Goal: Task Accomplishment & Management: Manage account settings

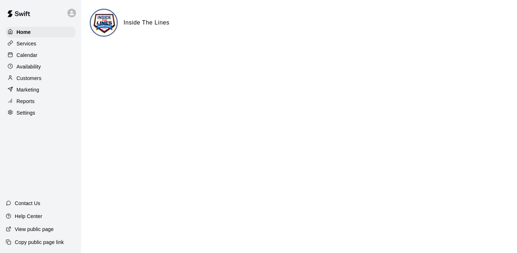
click at [30, 55] on p "Calendar" at bounding box center [27, 55] width 21 height 7
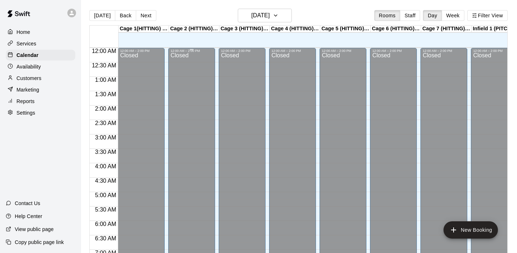
scroll to position [310, 0]
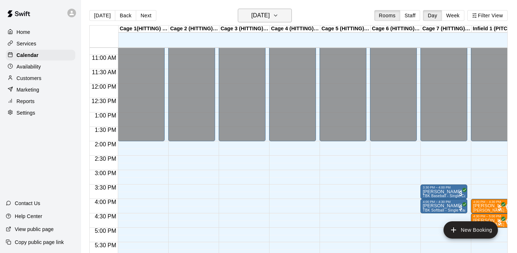
click at [279, 14] on icon "button" at bounding box center [276, 15] width 6 height 9
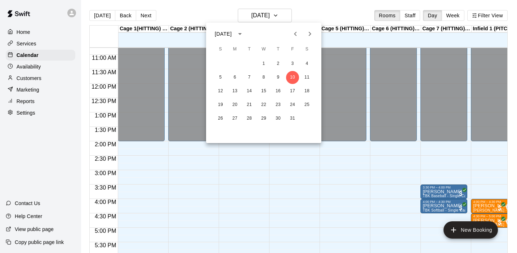
click at [310, 32] on icon "Next month" at bounding box center [310, 34] width 9 height 9
click at [221, 91] on button "9" at bounding box center [220, 91] width 13 height 13
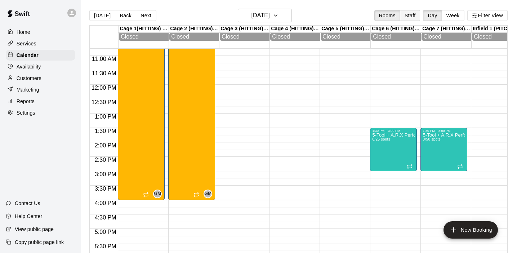
click at [412, 17] on button "Staff" at bounding box center [410, 15] width 21 height 11
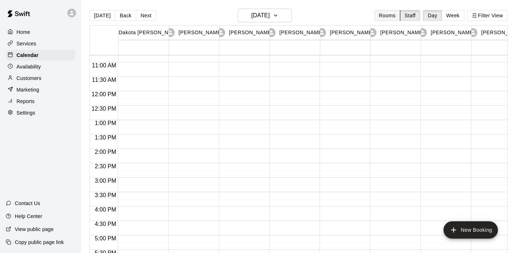
click at [387, 15] on button "Rooms" at bounding box center [387, 15] width 26 height 11
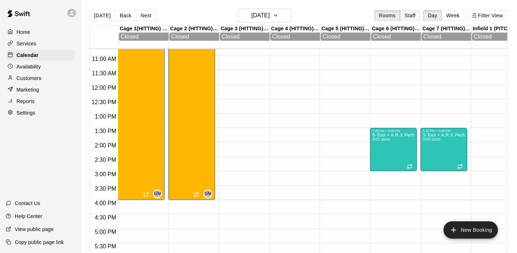
click at [411, 15] on button "Staff" at bounding box center [410, 15] width 21 height 11
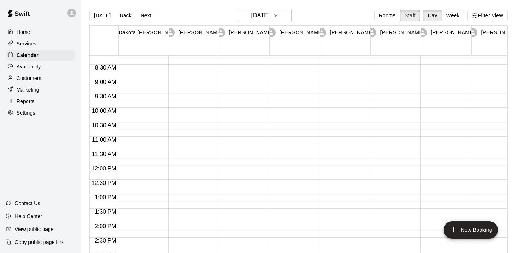
scroll to position [228, 0]
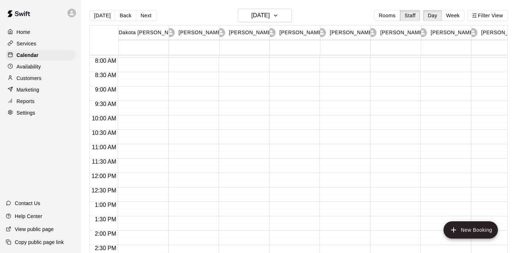
click at [128, 65] on div at bounding box center [141, 173] width 47 height 692
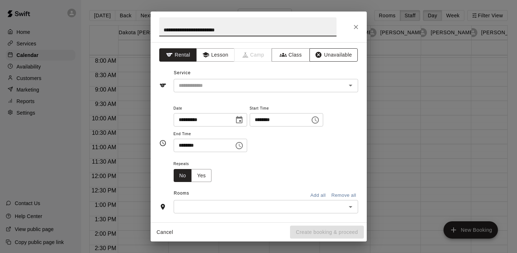
type input "**********"
click at [339, 55] on button "Unavailable" at bounding box center [334, 54] width 48 height 13
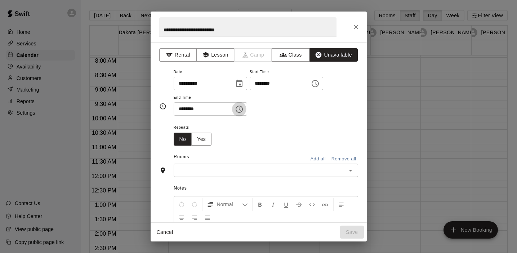
click at [241, 109] on icon "Choose time, selected time is 8:30 AM" at bounding box center [239, 109] width 9 height 9
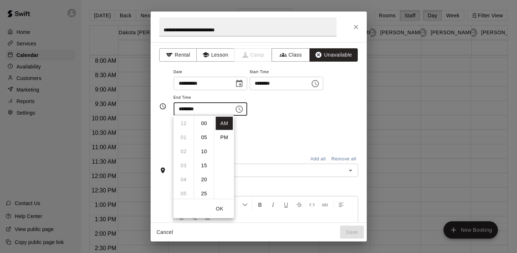
scroll to position [84, 0]
click at [226, 139] on li "PM" at bounding box center [224, 137] width 17 height 13
type input "********"
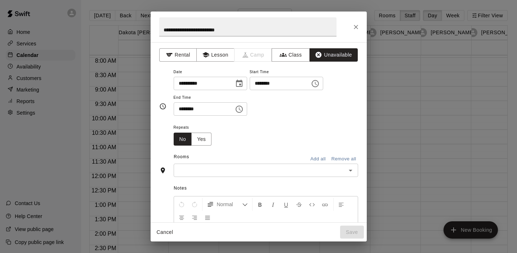
scroll to position [13, 0]
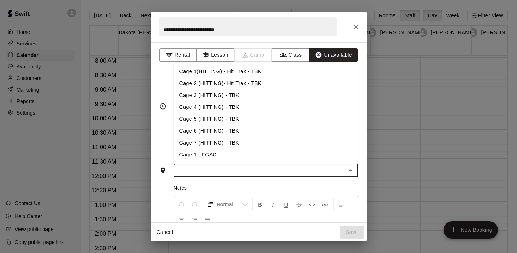
click at [263, 169] on input "text" at bounding box center [260, 170] width 168 height 9
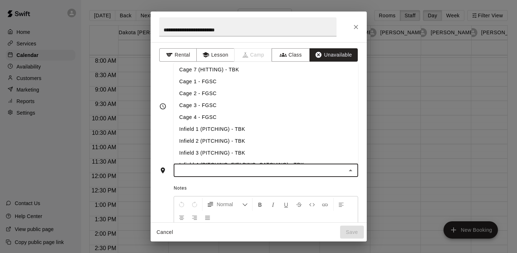
click at [223, 125] on li "Infield 1 (PITCHING) - TBK" at bounding box center [266, 129] width 185 height 12
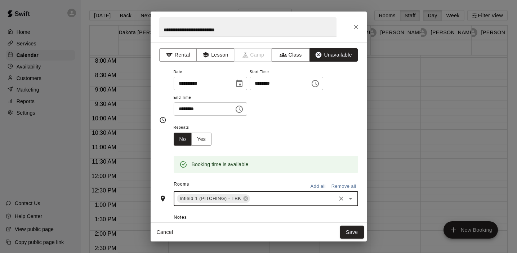
scroll to position [0, 0]
click at [352, 232] on button "Save" at bounding box center [352, 232] width 24 height 13
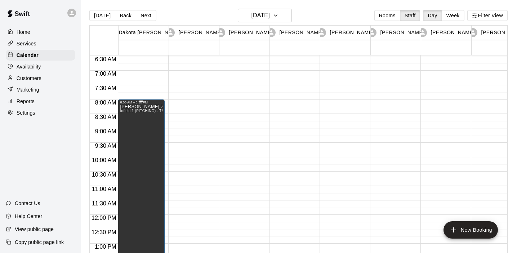
scroll to position [180, 0]
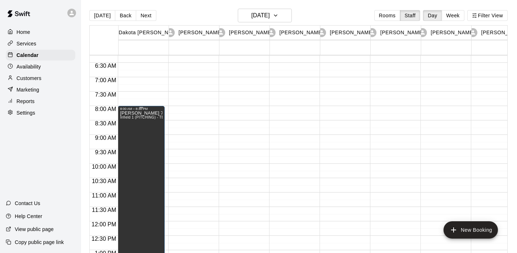
click at [142, 161] on div "[PERSON_NAME] 7th birthday Party. Infield 1 (PITCHING) - TBK" at bounding box center [141, 237] width 43 height 253
click at [126, 118] on icon "edit" at bounding box center [127, 118] width 9 height 9
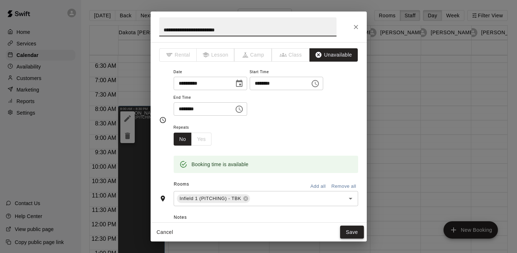
click at [354, 229] on button "Save" at bounding box center [352, 232] width 24 height 13
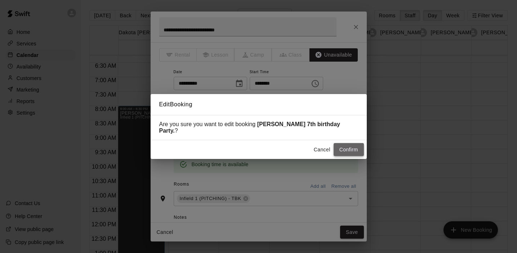
click at [345, 145] on button "Confirm" at bounding box center [349, 149] width 30 height 13
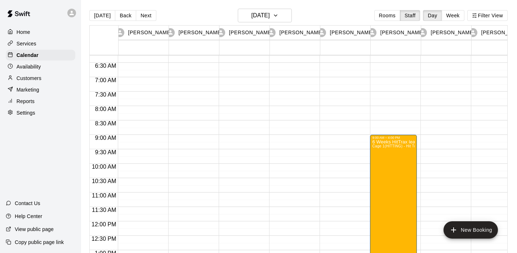
scroll to position [180, 200]
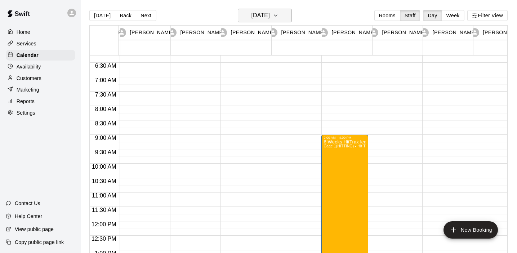
click at [277, 16] on icon "button" at bounding box center [275, 15] width 3 height 1
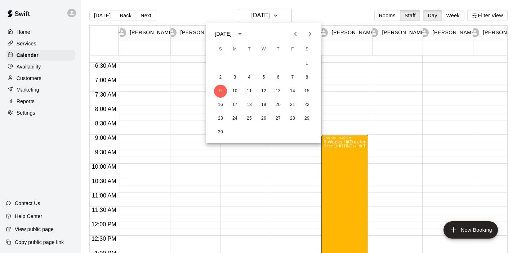
click at [300, 11] on div at bounding box center [258, 126] width 517 height 253
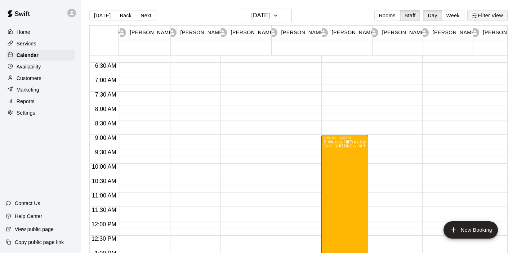
click at [480, 14] on button "Filter View" at bounding box center [487, 15] width 40 height 11
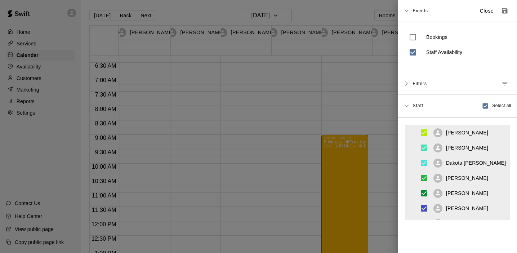
click at [339, 72] on div at bounding box center [258, 126] width 517 height 253
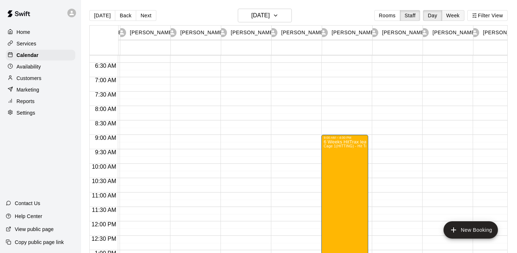
click at [449, 18] on button "Week" at bounding box center [453, 15] width 23 height 11
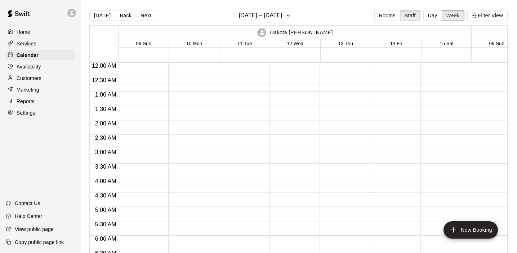
scroll to position [0, 0]
click at [290, 16] on icon "button" at bounding box center [288, 15] width 6 height 9
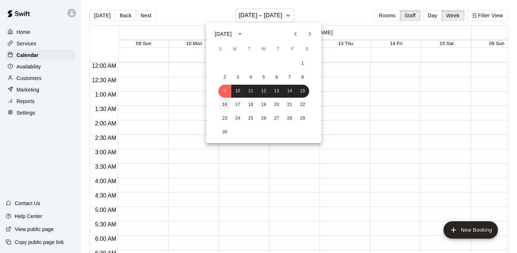
click at [224, 105] on button "16" at bounding box center [224, 104] width 13 height 13
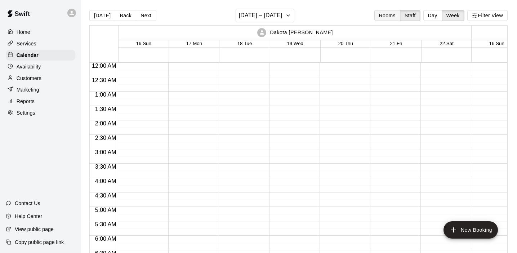
click at [395, 14] on button "Rooms" at bounding box center [387, 15] width 26 height 11
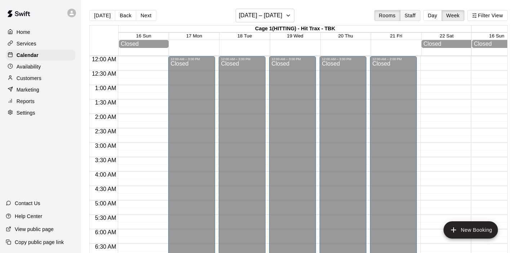
click at [412, 15] on button "Staff" at bounding box center [410, 15] width 21 height 11
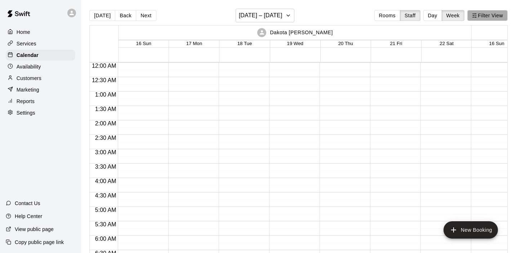
click at [474, 15] on line "button" at bounding box center [474, 15] width 0 height 1
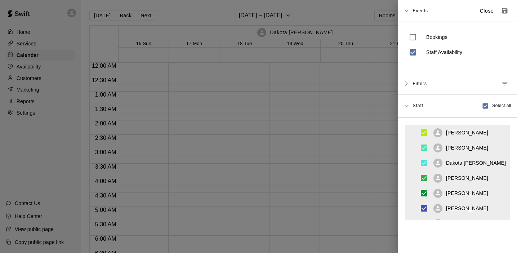
click at [332, 136] on div at bounding box center [258, 126] width 517 height 253
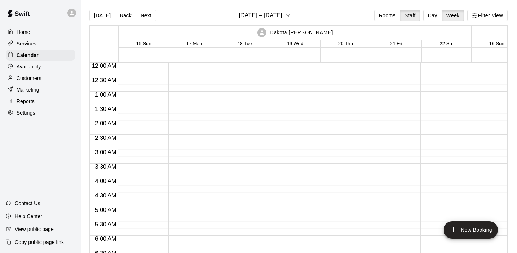
click at [320, 32] on div "Dakota [PERSON_NAME]" at bounding box center [295, 33] width 351 height 14
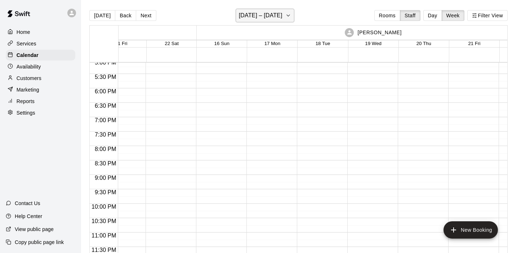
click at [288, 14] on icon "button" at bounding box center [288, 15] width 6 height 9
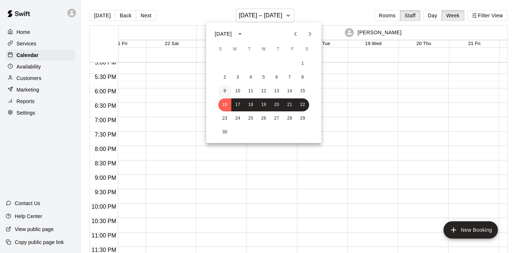
click at [225, 91] on button "9" at bounding box center [224, 91] width 13 height 13
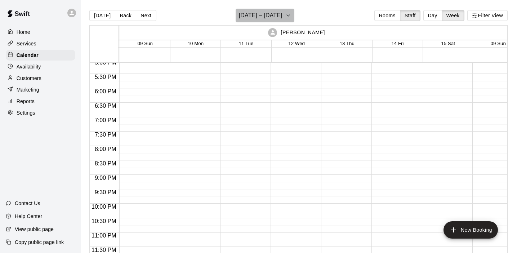
click at [290, 13] on icon "button" at bounding box center [288, 15] width 6 height 9
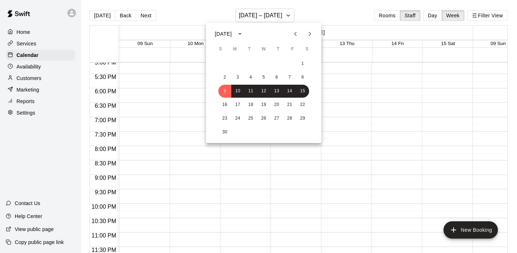
click at [297, 31] on icon "Previous month" at bounding box center [295, 34] width 9 height 9
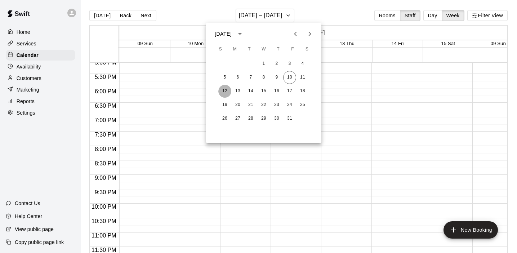
click at [227, 92] on button "12" at bounding box center [224, 91] width 13 height 13
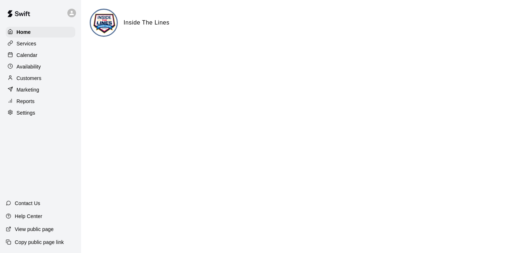
click at [27, 45] on p "Services" at bounding box center [27, 43] width 20 height 7
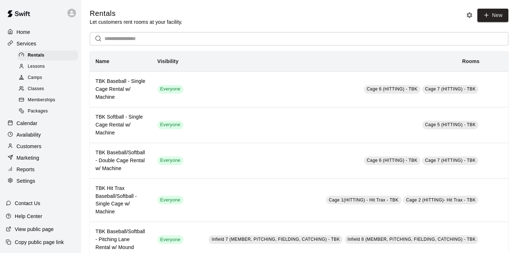
click at [27, 41] on p "Services" at bounding box center [27, 43] width 20 height 7
click at [27, 122] on p "Calendar" at bounding box center [27, 123] width 21 height 7
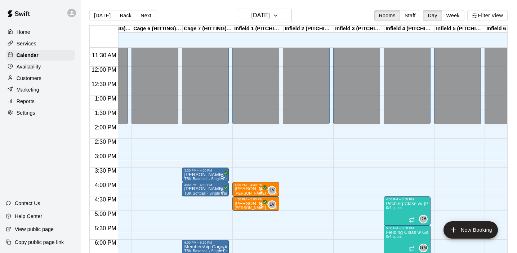
scroll to position [328, 239]
